Goal: Information Seeking & Learning: Learn about a topic

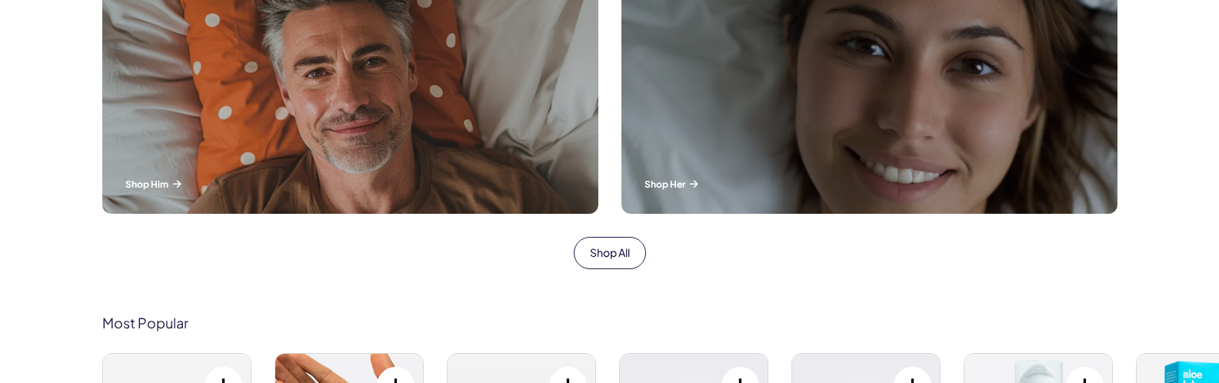
scroll to position [615, 0]
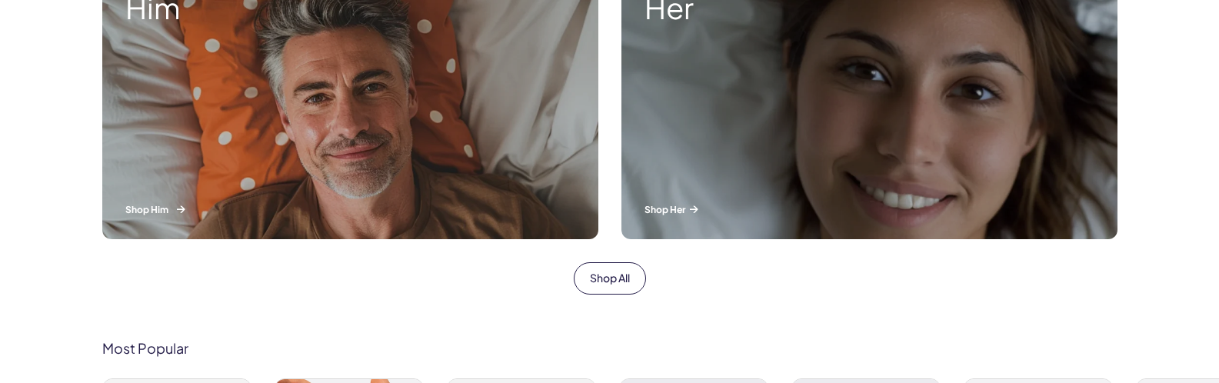
click at [155, 209] on p "Shop Him" at bounding box center [350, 209] width 450 height 13
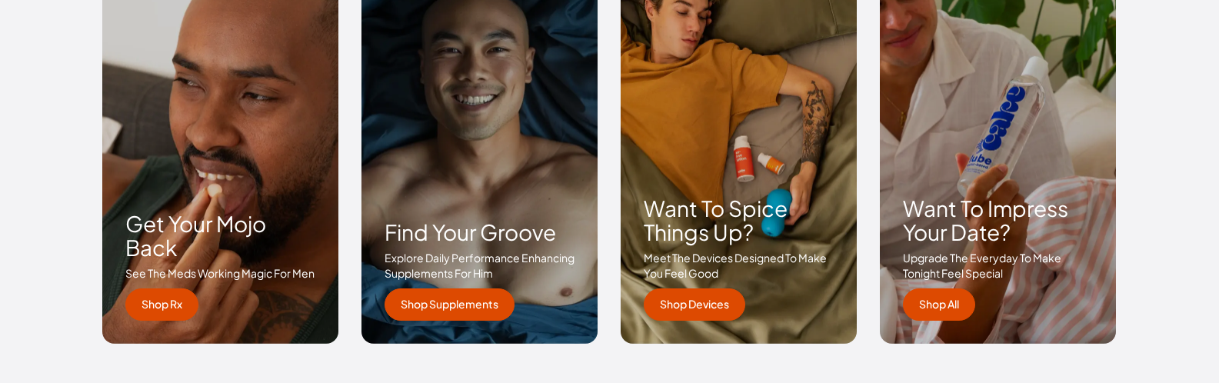
scroll to position [2359, 0]
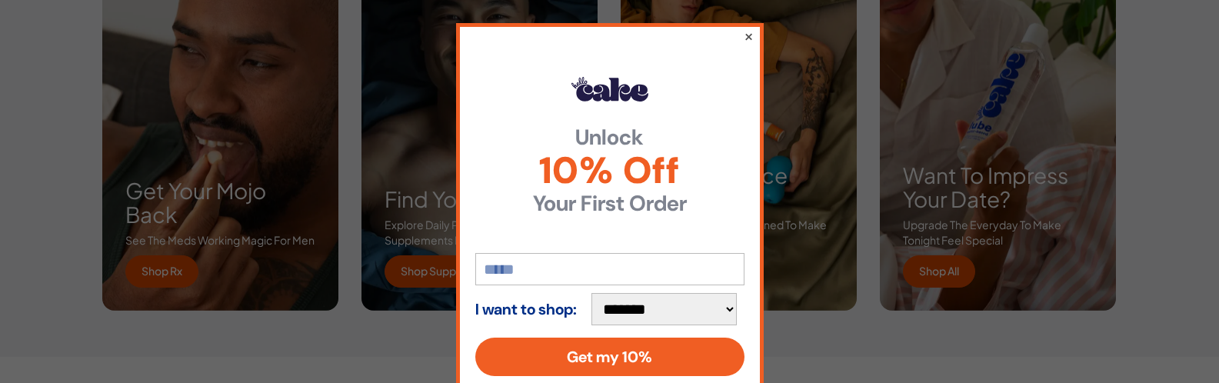
click at [743, 33] on button "×" at bounding box center [748, 36] width 10 height 18
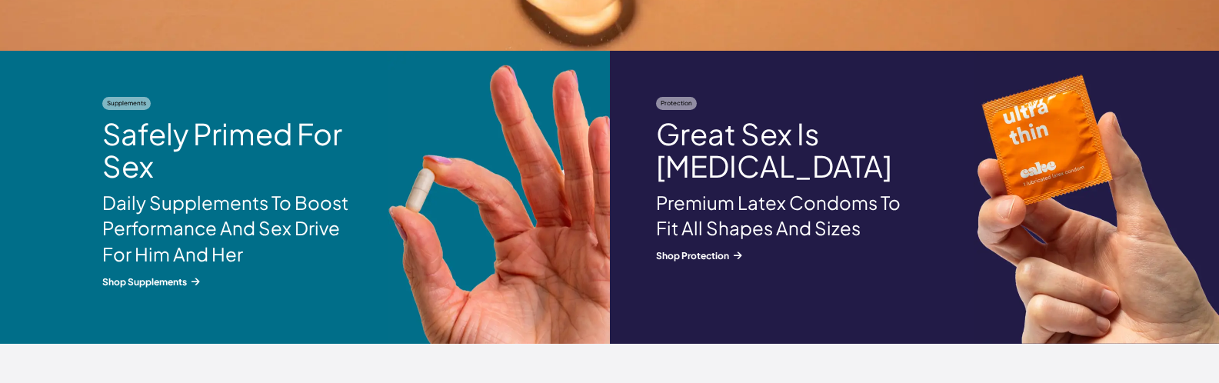
scroll to position [1898, 0]
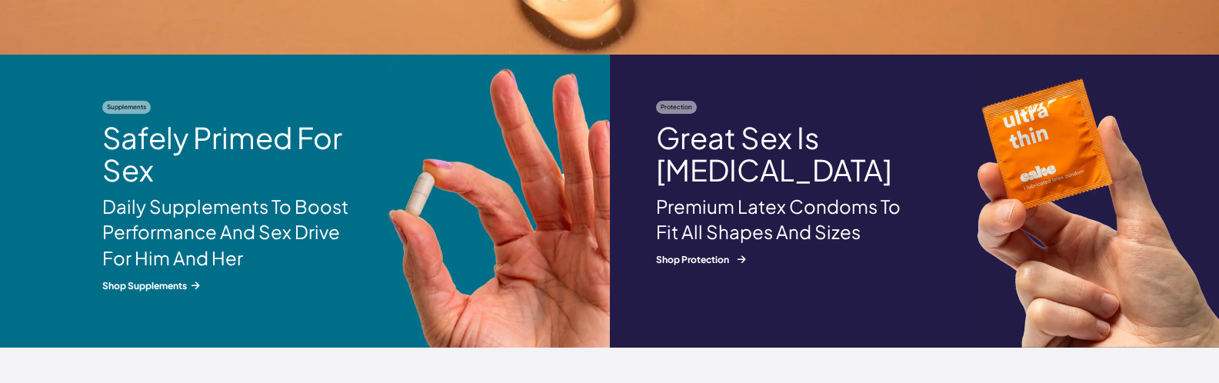
click at [683, 258] on span "Shop Protection" at bounding box center [779, 259] width 246 height 13
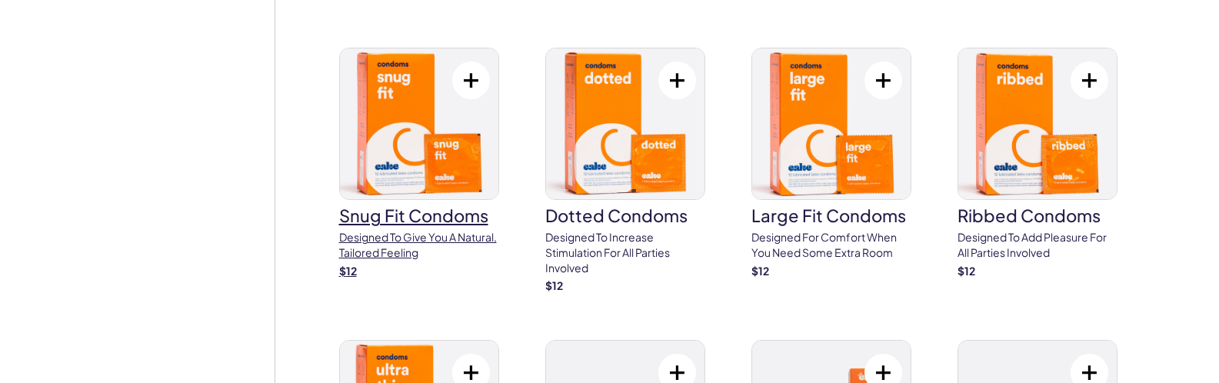
scroll to position [2308, 0]
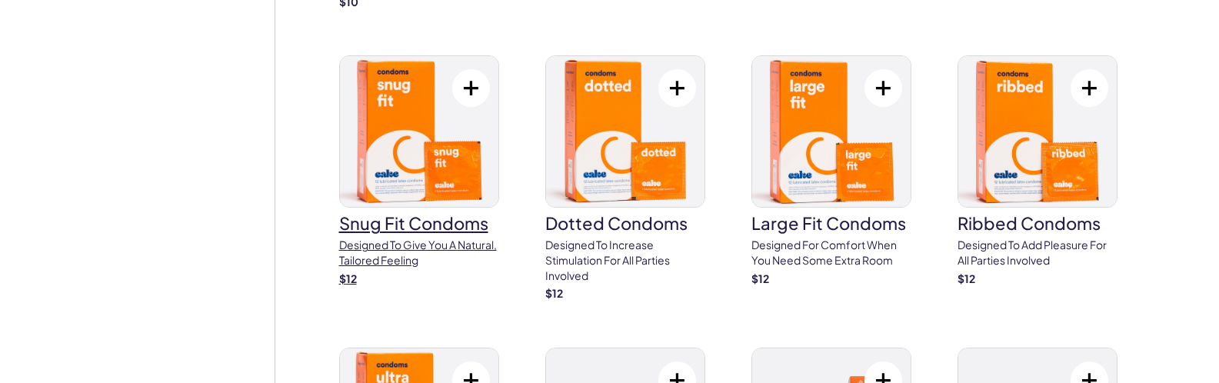
click at [409, 215] on h3 "Snug Fit Condoms" at bounding box center [419, 223] width 160 height 17
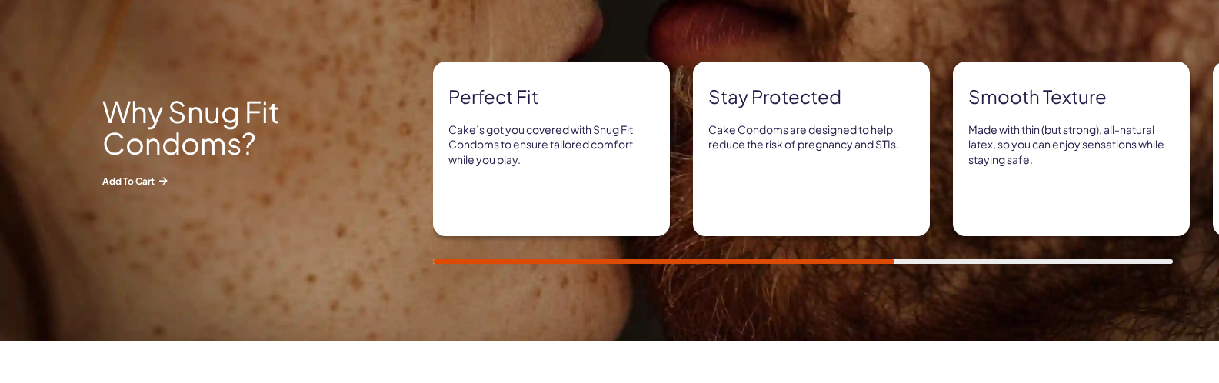
scroll to position [1077, 0]
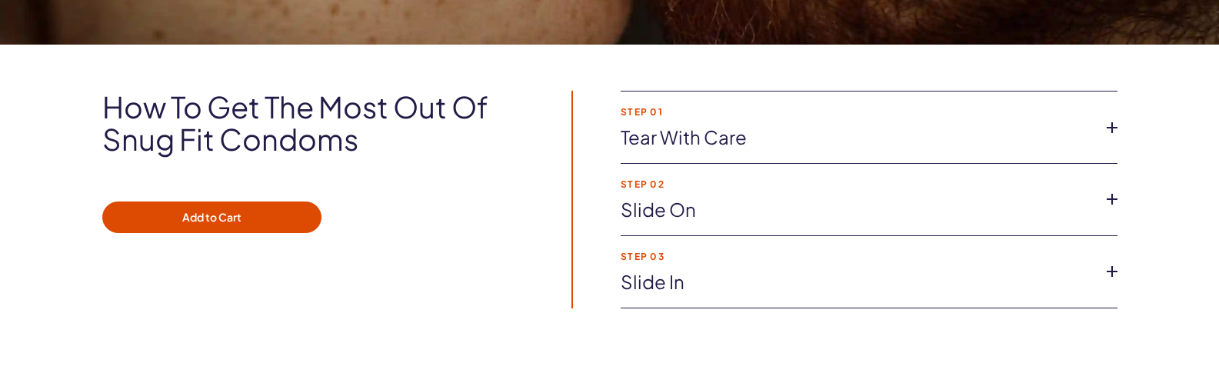
click at [1111, 122] on icon at bounding box center [1112, 127] width 23 height 23
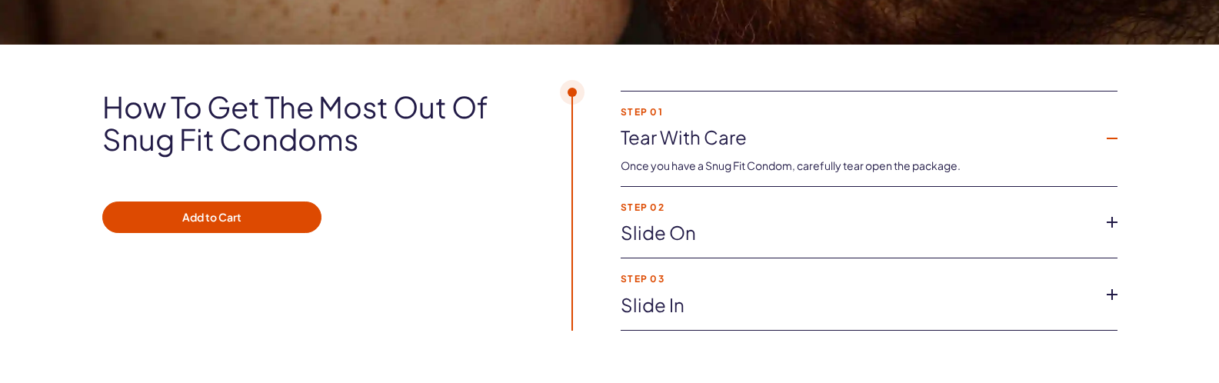
click at [1111, 122] on li "Step 01 Tear with Care Once you have a Snug Fit Condom, carefully tear open the…" at bounding box center [869, 139] width 497 height 95
click at [1107, 136] on icon at bounding box center [1112, 138] width 23 height 23
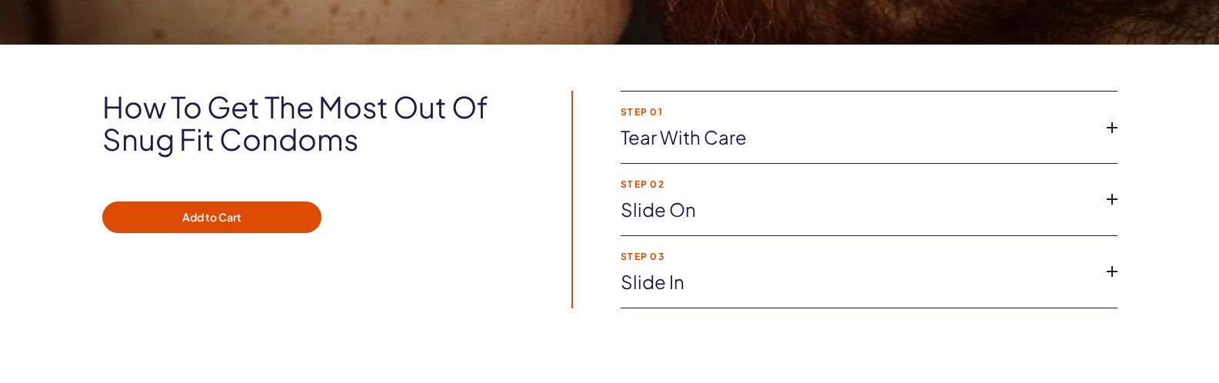
click at [1111, 196] on icon at bounding box center [1112, 199] width 23 height 23
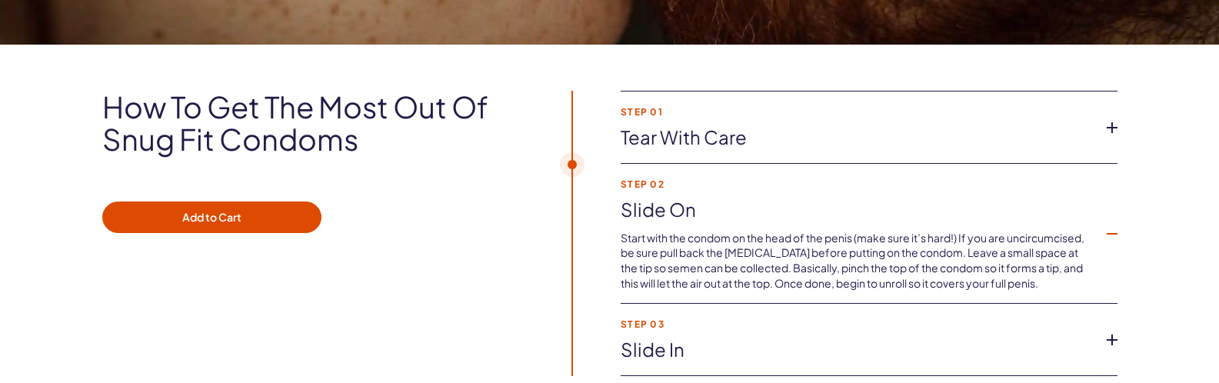
click at [1110, 225] on icon at bounding box center [1112, 233] width 23 height 23
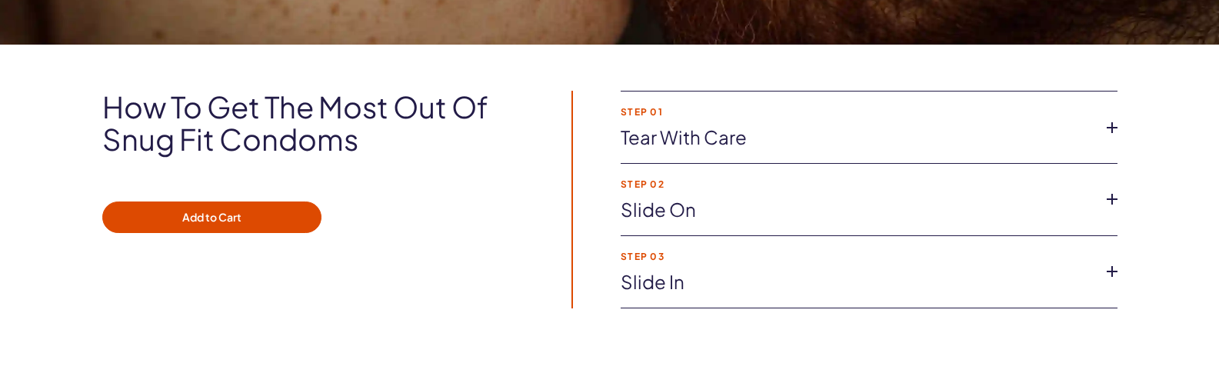
click at [1101, 277] on icon at bounding box center [1112, 271] width 23 height 23
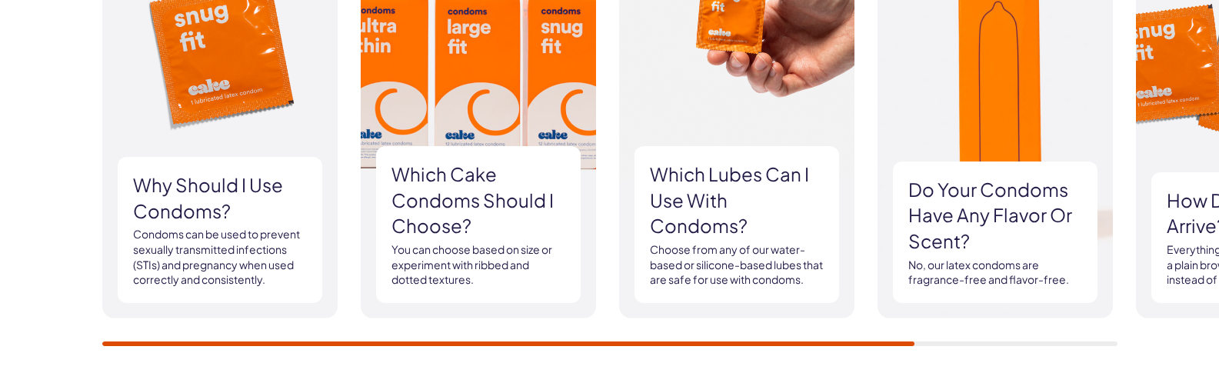
scroll to position [1590, 0]
click at [1062, 378] on div "FAQ Why should I use condoms? Condoms can be used to prevent sexually transmitt…" at bounding box center [609, 141] width 1219 height 499
click at [734, 317] on div "FAQ Why should I use condoms? Condoms can be used to prevent sexually transmitt…" at bounding box center [609, 141] width 1015 height 407
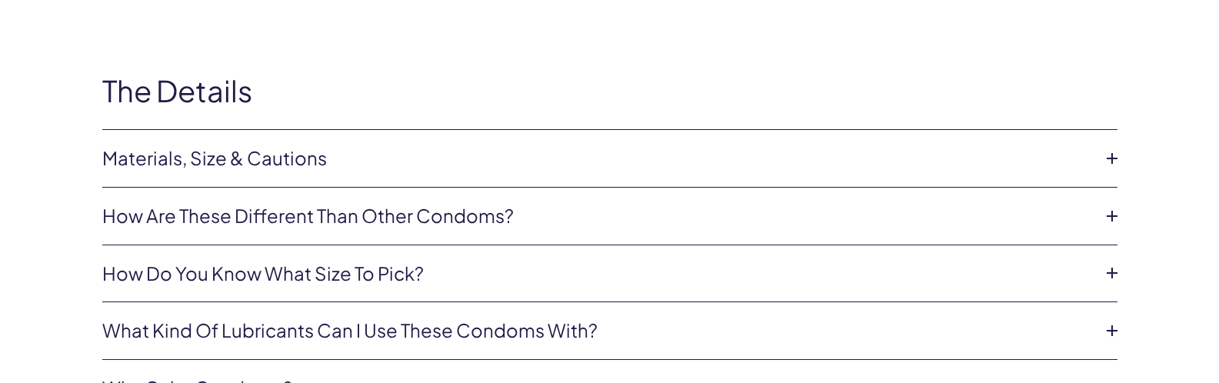
scroll to position [3436, 0]
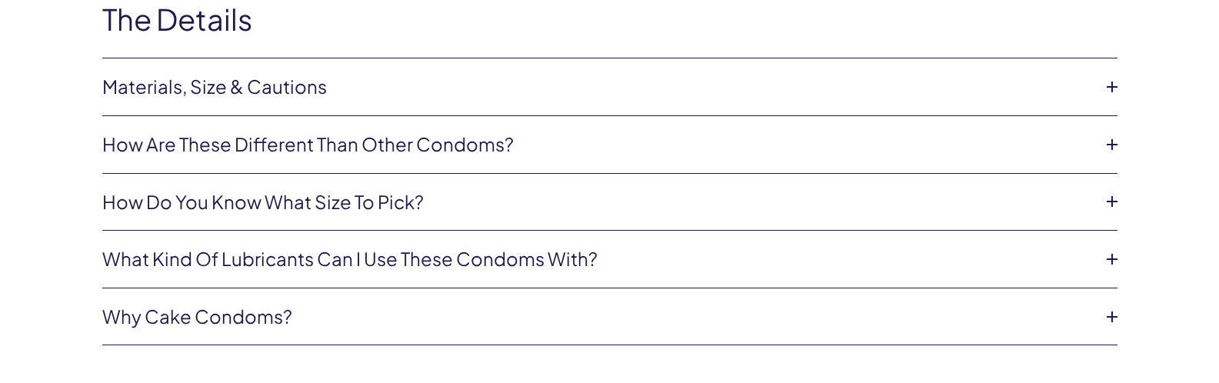
click at [1106, 208] on icon at bounding box center [1112, 201] width 23 height 23
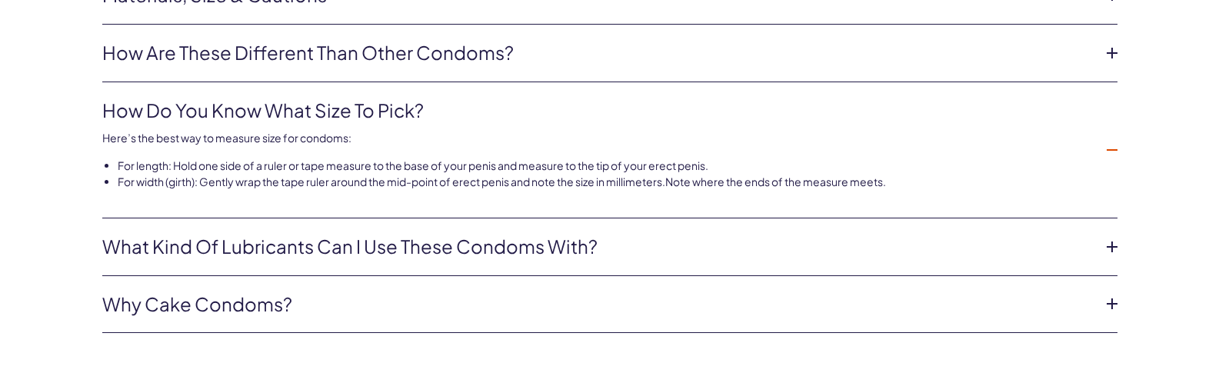
scroll to position [3538, 0]
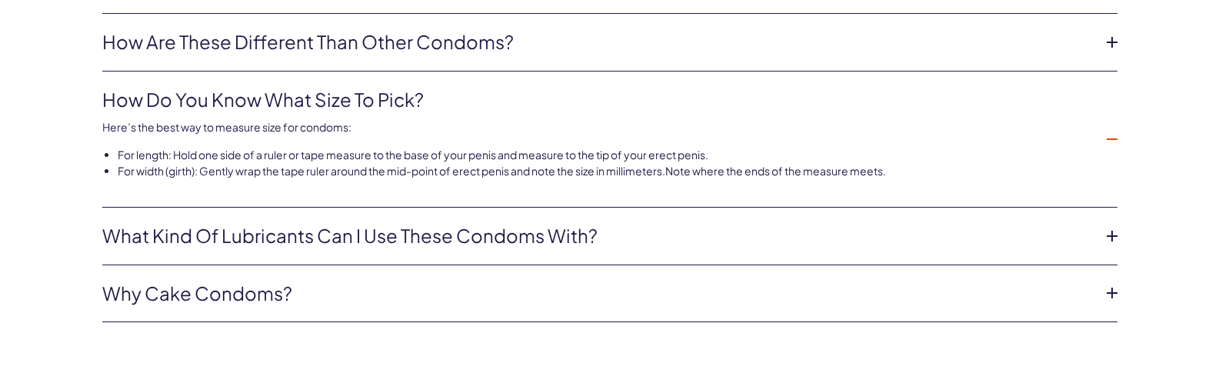
click at [1111, 235] on icon at bounding box center [1112, 236] width 23 height 23
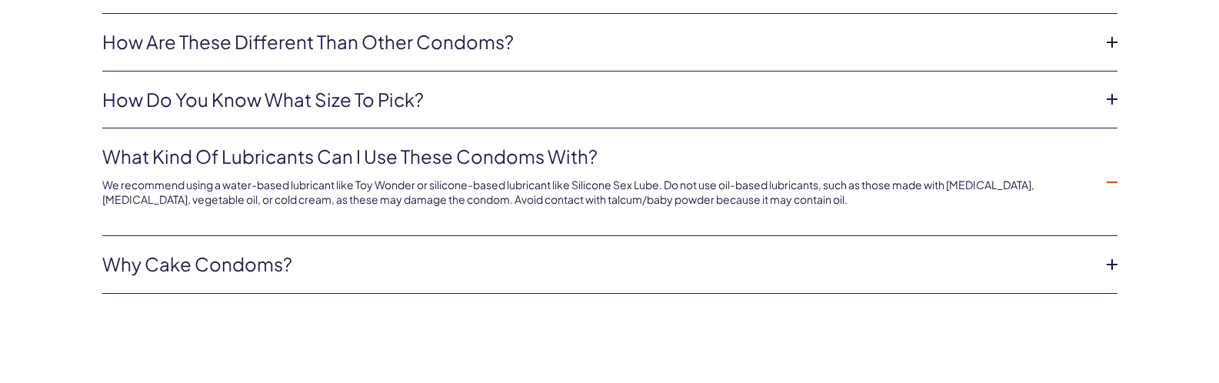
click at [1113, 175] on icon at bounding box center [1112, 182] width 23 height 23
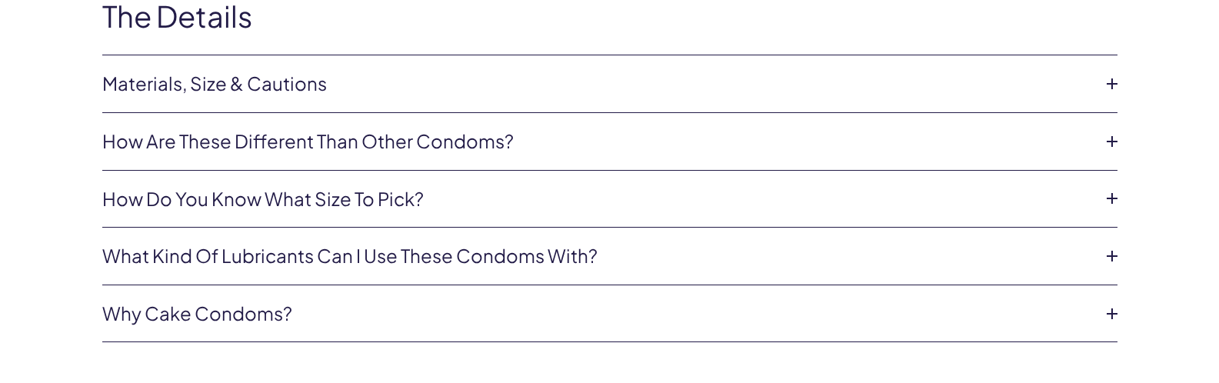
scroll to position [3436, 0]
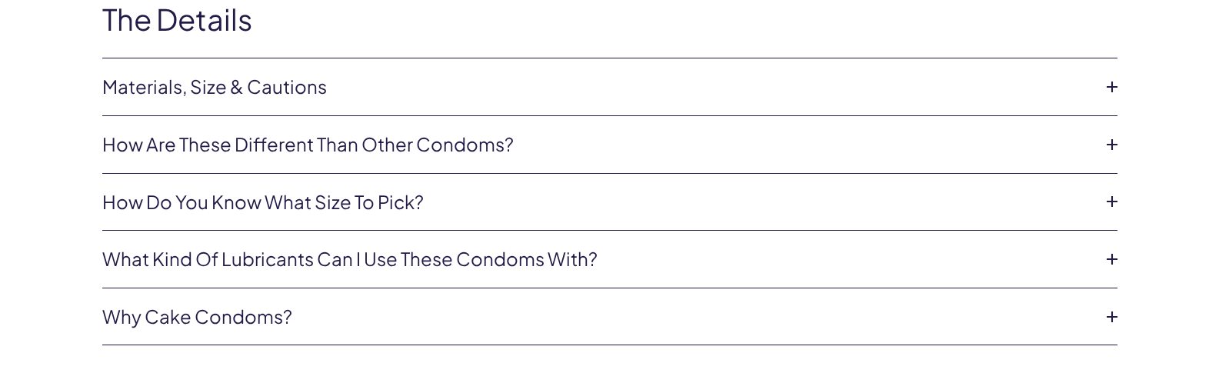
click at [1112, 88] on icon at bounding box center [1112, 86] width 23 height 23
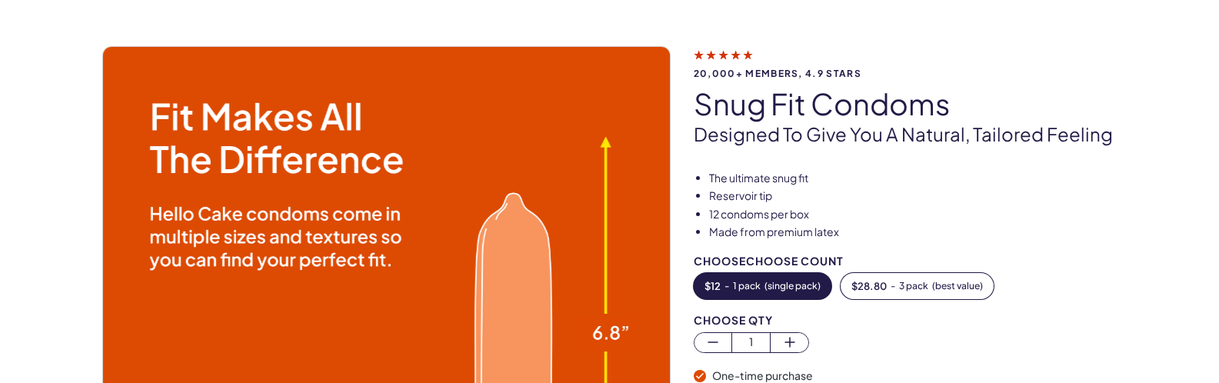
scroll to position [0, 0]
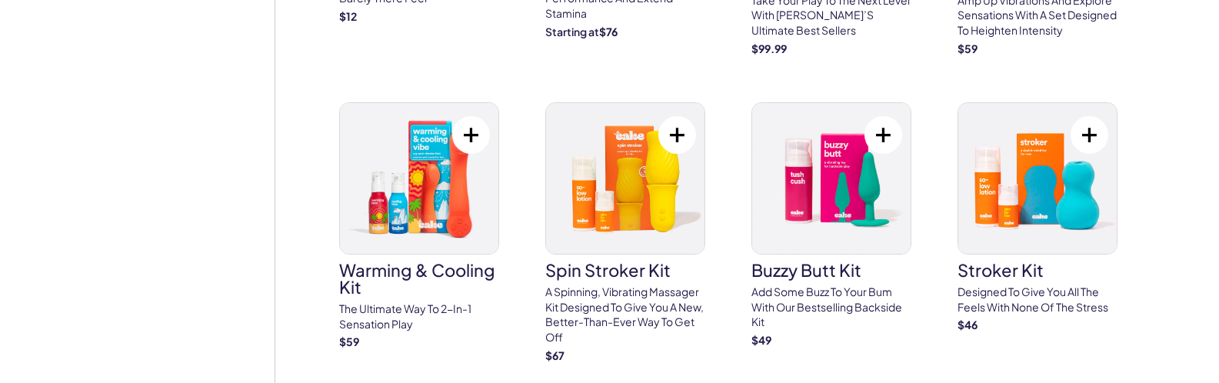
scroll to position [2936, 0]
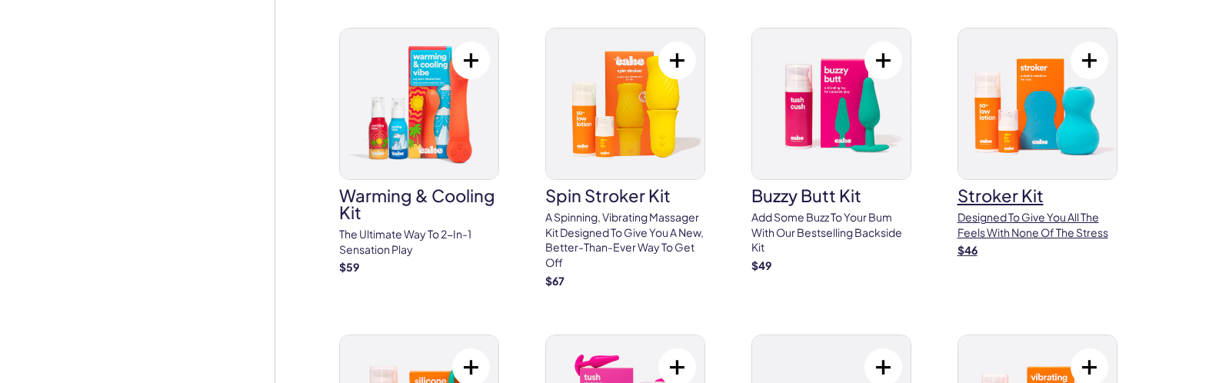
click at [1041, 210] on p "Designed to give you all the feels with none of the stress" at bounding box center [1038, 225] width 160 height 30
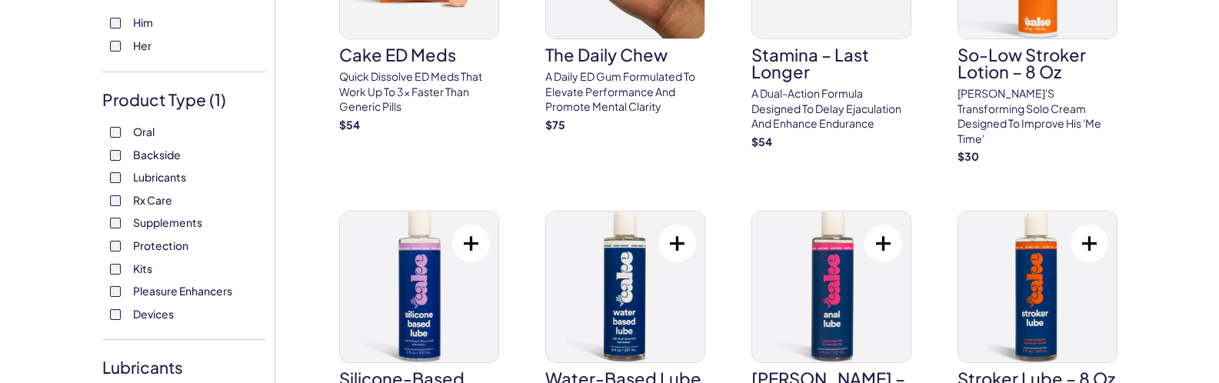
scroll to position [256, 0]
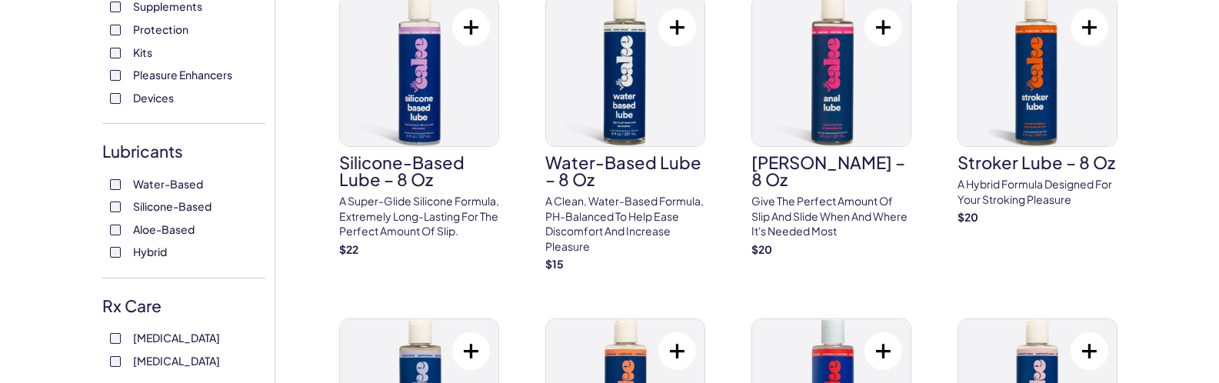
scroll to position [359, 0]
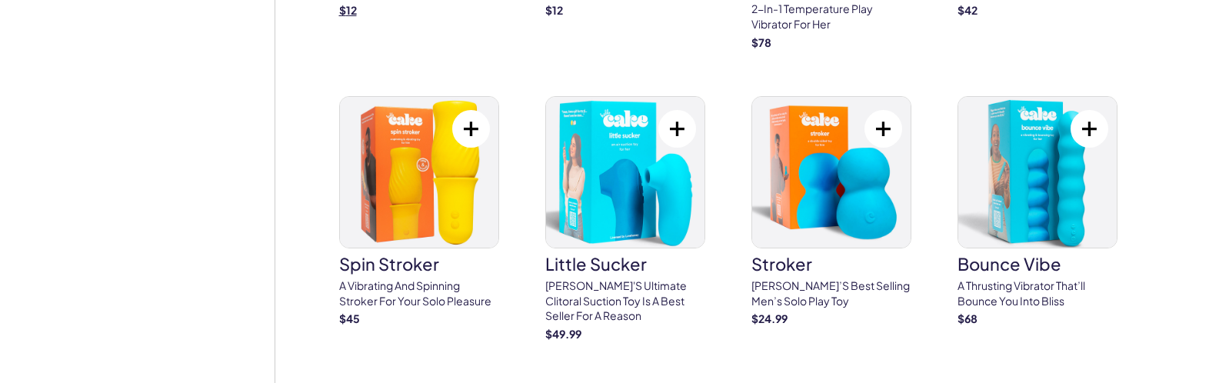
scroll to position [2871, 0]
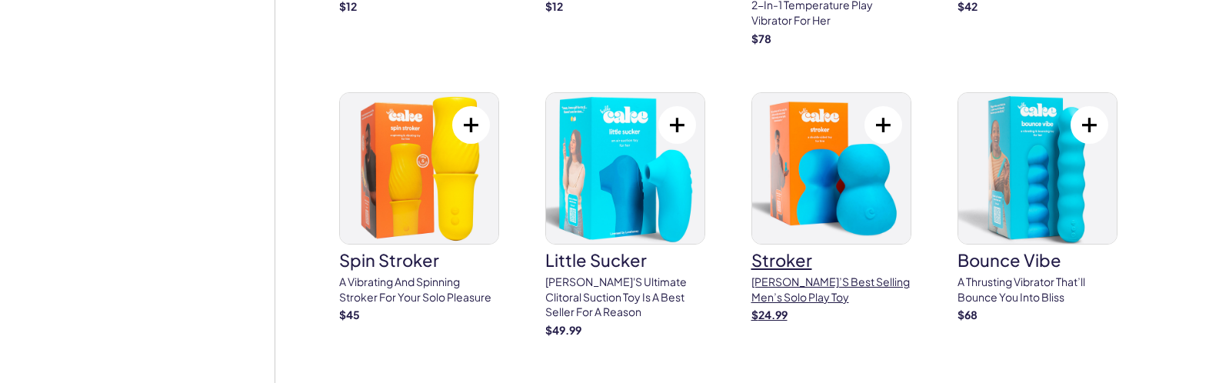
click at [830, 275] on p "[PERSON_NAME]’s best selling men’s solo play toy" at bounding box center [831, 290] width 160 height 30
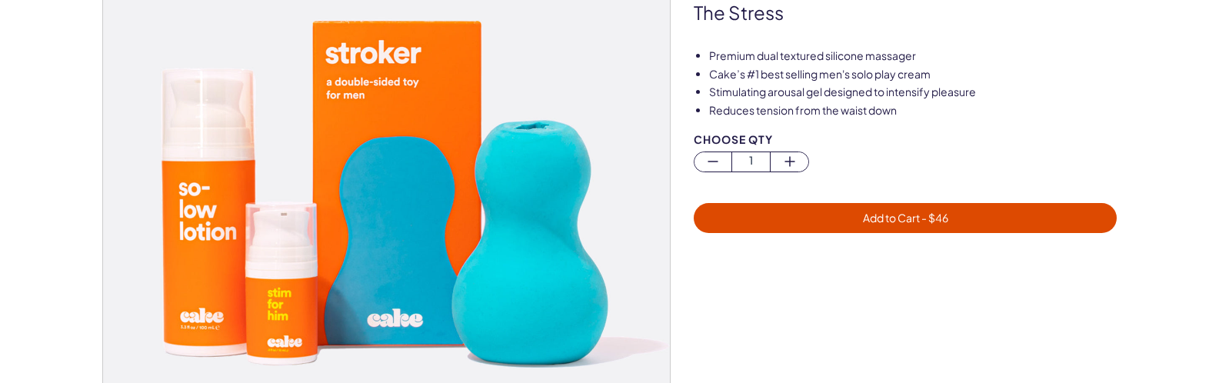
scroll to position [205, 0]
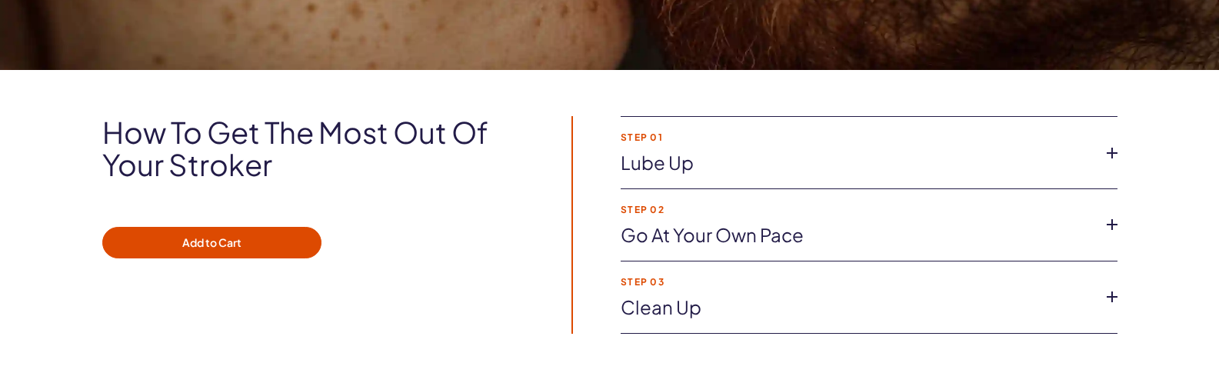
scroll to position [1077, 0]
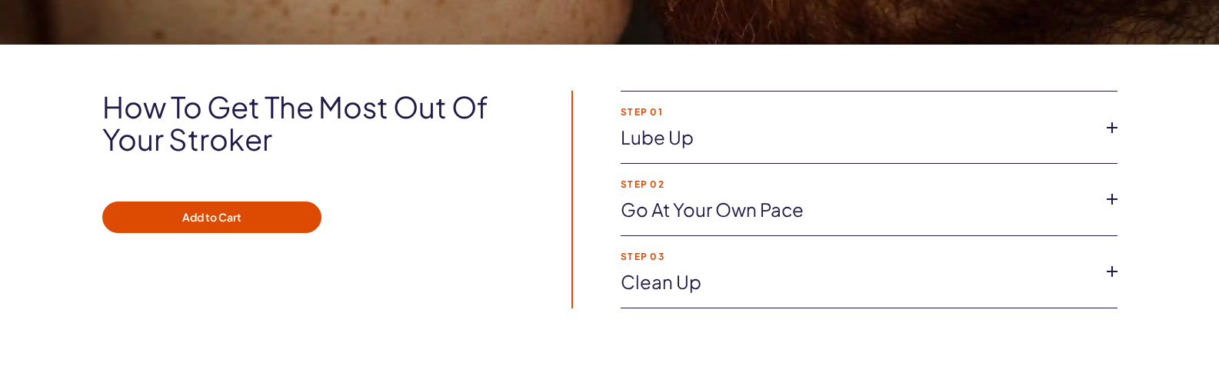
click at [1114, 122] on icon at bounding box center [1112, 127] width 23 height 23
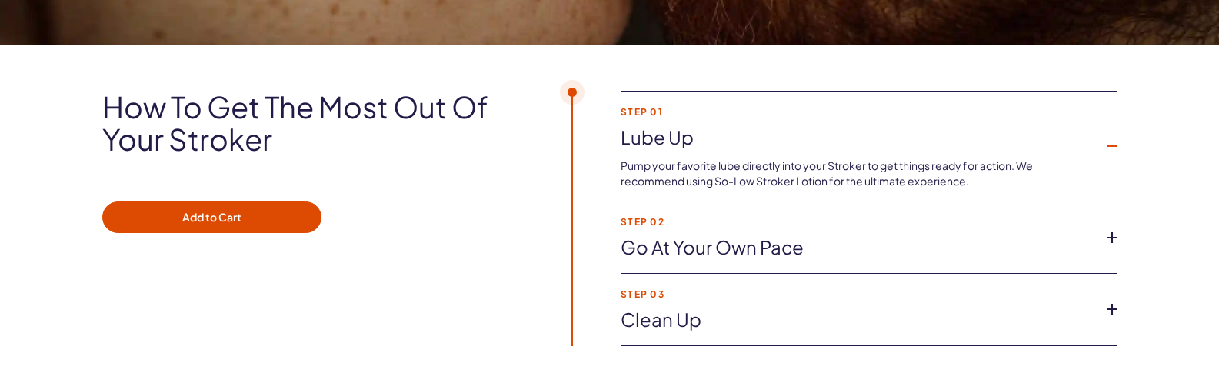
click at [1112, 122] on li "Step 01 Lube up Pump your favorite lube directly into your Stroker to get thing…" at bounding box center [869, 147] width 497 height 110
click at [1108, 240] on icon at bounding box center [1112, 237] width 23 height 23
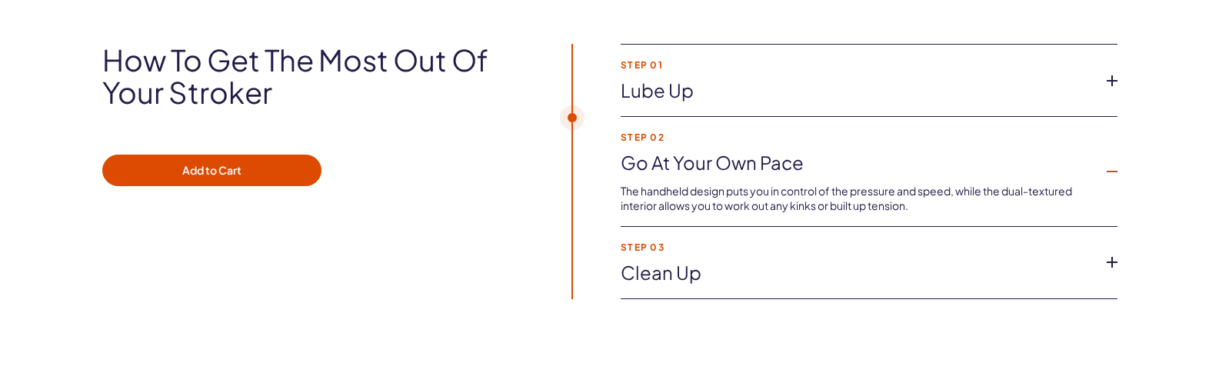
scroll to position [1128, 0]
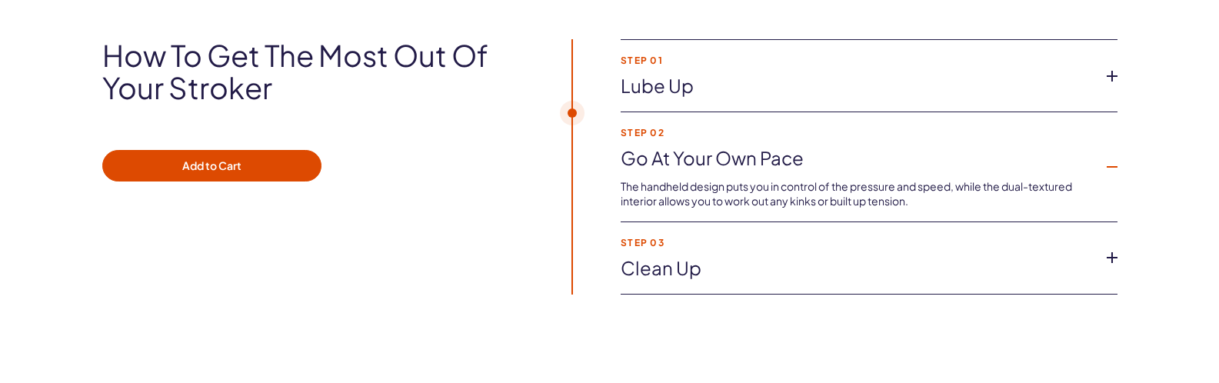
click at [1114, 253] on icon at bounding box center [1112, 257] width 23 height 23
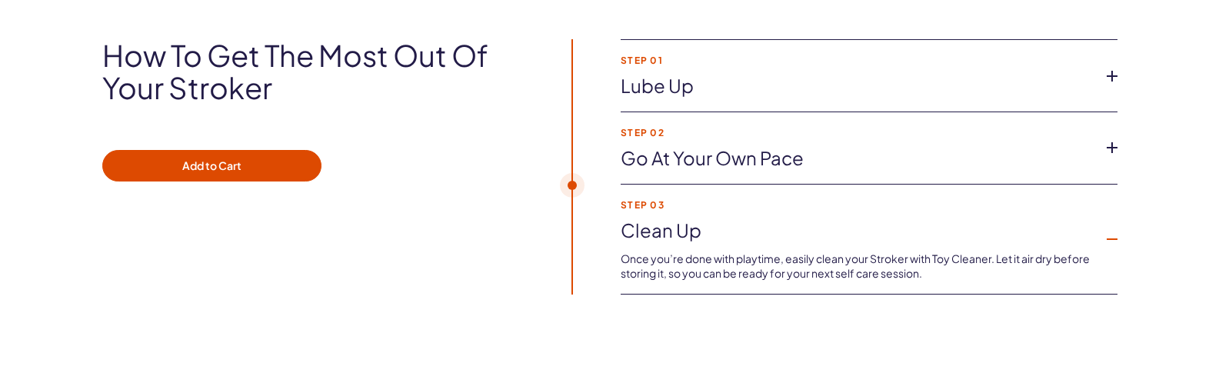
click at [1112, 236] on icon at bounding box center [1112, 239] width 23 height 23
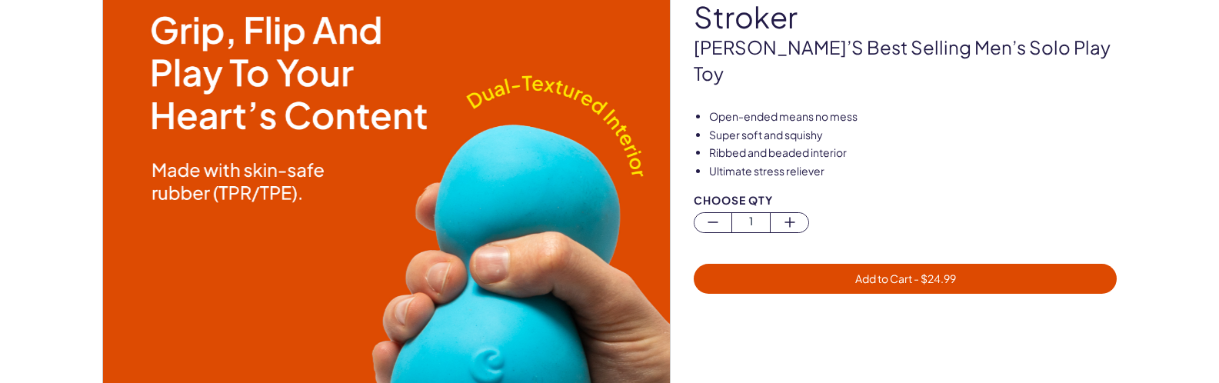
scroll to position [154, 0]
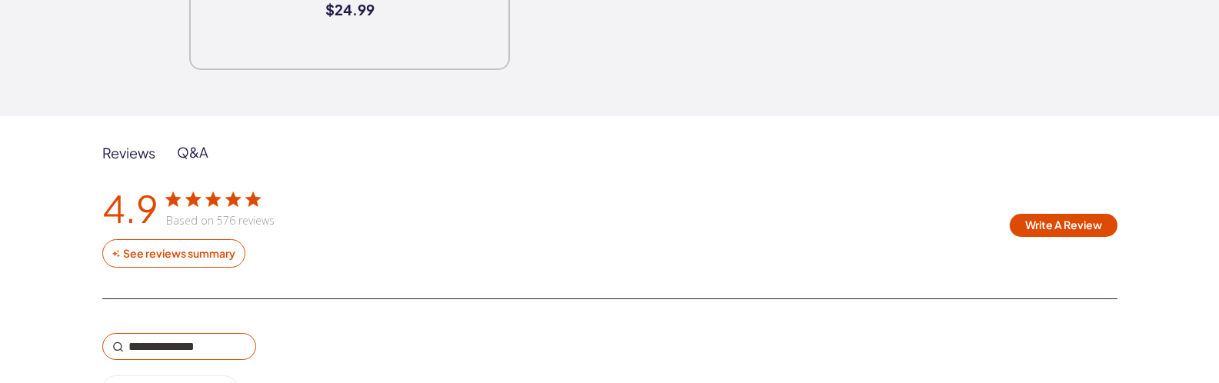
scroll to position [2410, 0]
